Goal: Task Accomplishment & Management: Manage account settings

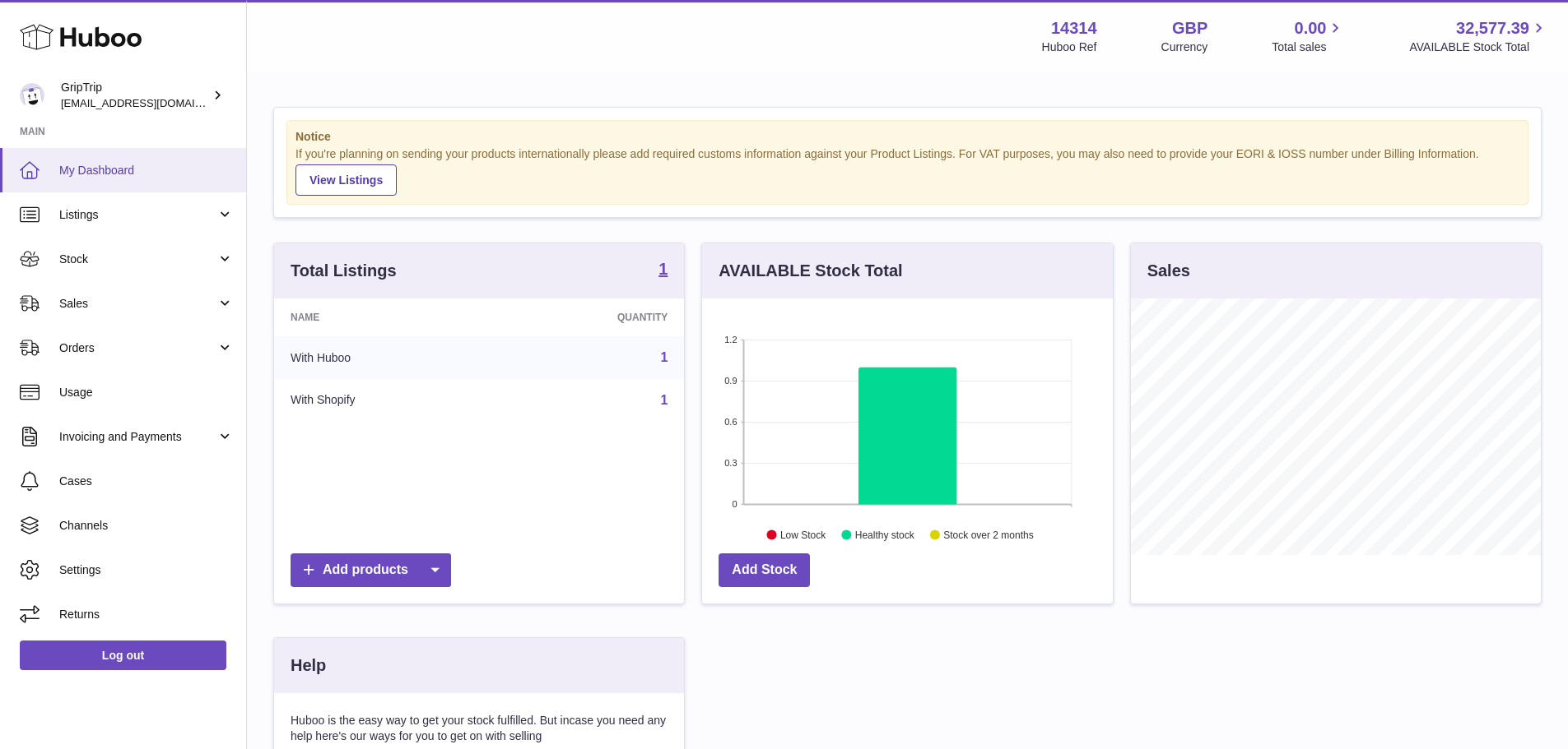
scroll to position [257, 411]
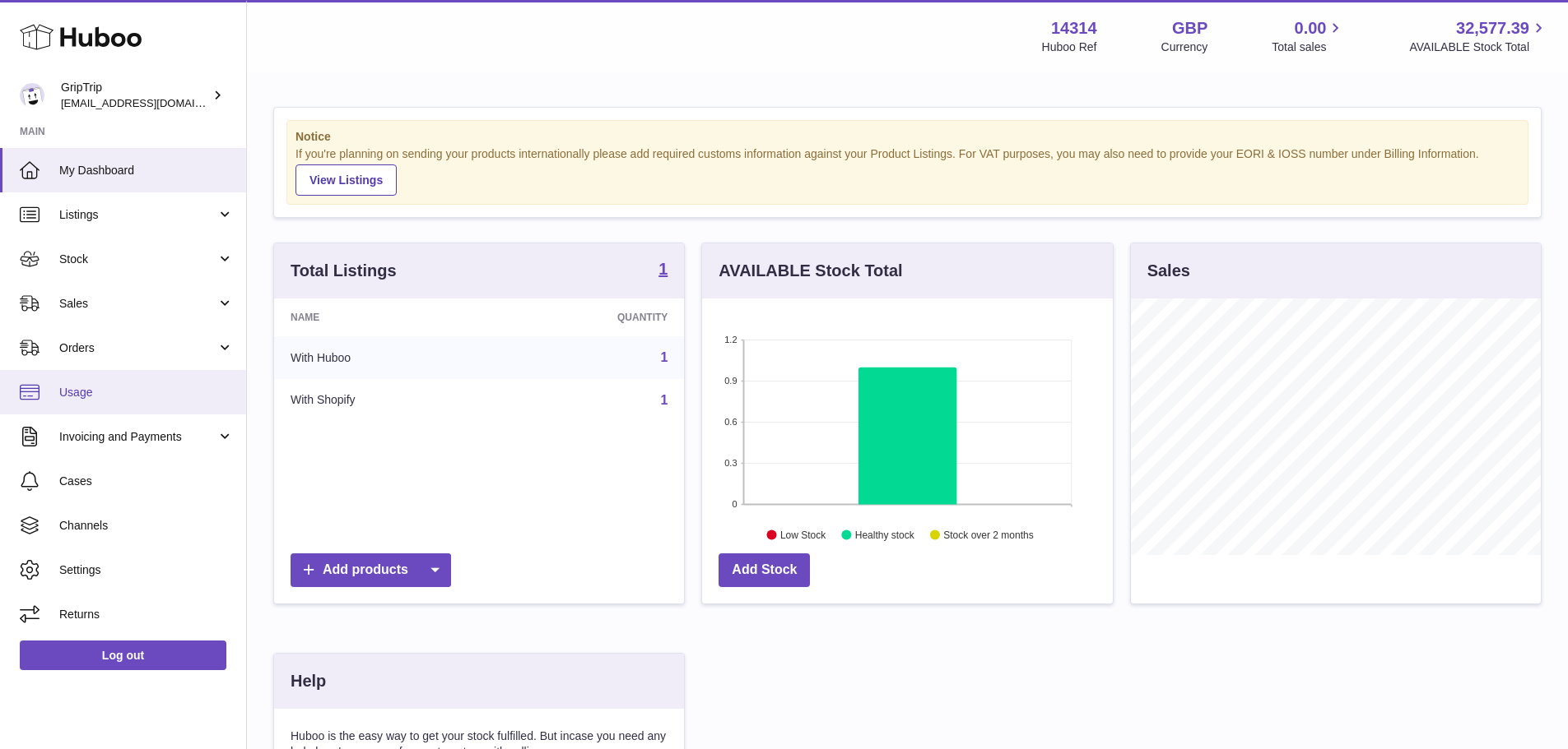
click at [123, 399] on span "Usage" at bounding box center [146, 392] width 174 height 15
